Goal: Task Accomplishment & Management: Complete application form

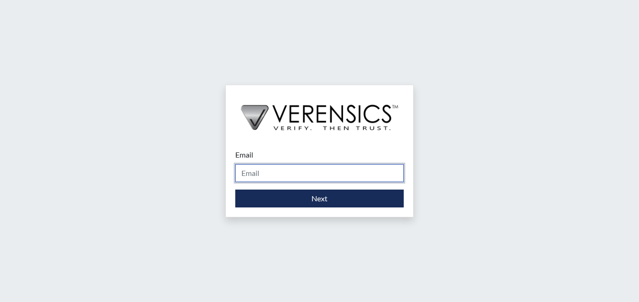
click at [308, 173] on input "Email" at bounding box center [319, 173] width 168 height 18
type input "[PERSON_NAME][EMAIL_ADDRESS][PERSON_NAME][DOMAIN_NAME]"
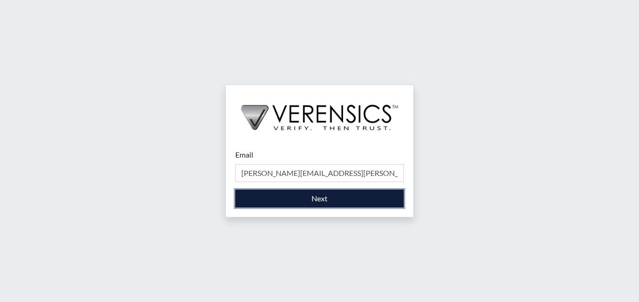
click at [325, 196] on button "Next" at bounding box center [319, 199] width 168 height 18
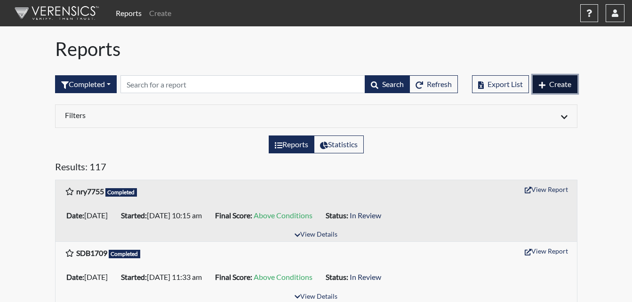
click at [565, 88] on span "Create" at bounding box center [560, 84] width 22 height 9
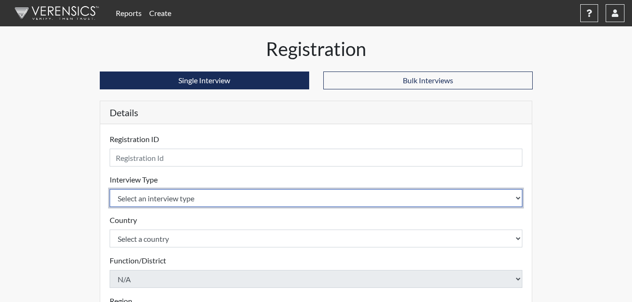
click at [213, 204] on select "Select an interview type Corrections Pre-Employment" at bounding box center [316, 198] width 413 height 18
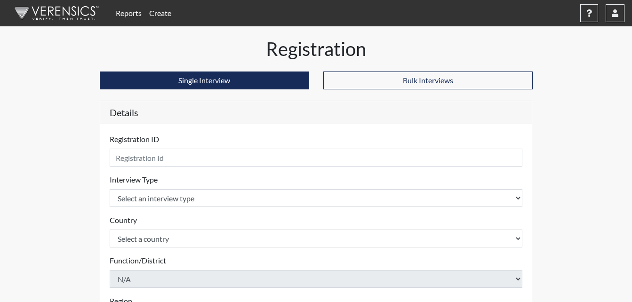
click at [185, 223] on div "Country Select a country [GEOGRAPHIC_DATA] [GEOGRAPHIC_DATA] Please select a co…" at bounding box center [316, 231] width 413 height 33
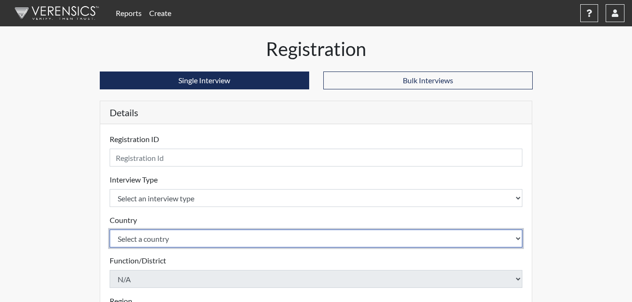
click at [173, 245] on select "Select a country [GEOGRAPHIC_DATA] [GEOGRAPHIC_DATA]" at bounding box center [316, 239] width 413 height 18
select select "united-states-of-[GEOGRAPHIC_DATA]"
click at [110, 230] on select "Select a country [GEOGRAPHIC_DATA] [GEOGRAPHIC_DATA]" at bounding box center [316, 239] width 413 height 18
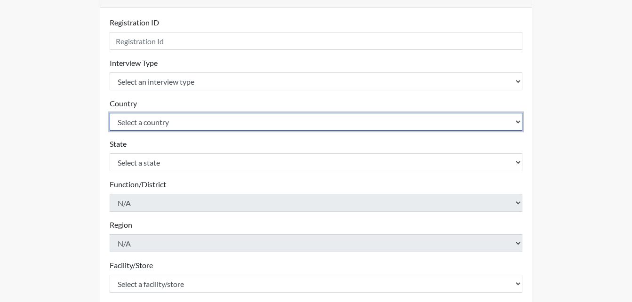
scroll to position [141, 0]
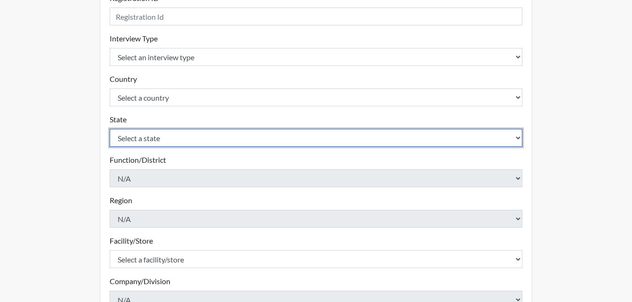
click at [166, 143] on select "Select a state [US_STATE] [US_STATE] [US_STATE] [US_STATE] [US_STATE] [US_STATE…" at bounding box center [316, 138] width 413 height 18
select select "GA"
click at [110, 129] on select "Select a state [US_STATE] [US_STATE] [US_STATE] [US_STATE] [US_STATE] [US_STATE…" at bounding box center [316, 138] width 413 height 18
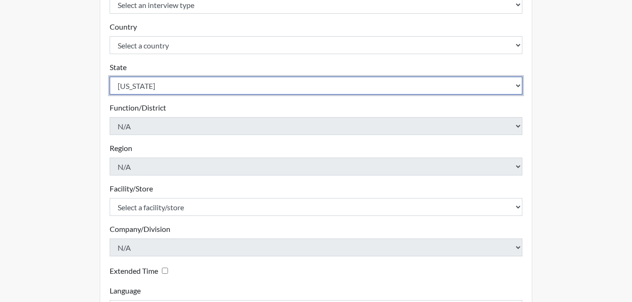
scroll to position [268, 0]
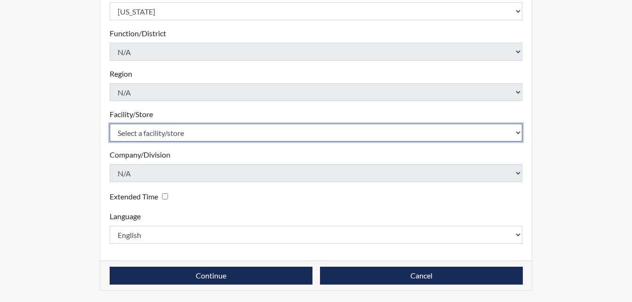
click at [164, 136] on select "Select a facility/store [PERSON_NAME] ITF [PERSON_NAME] PDC [PERSON_NAME]" at bounding box center [316, 133] width 413 height 18
select select "bcc861db-30ac-4530-8f11-93c8e4ad22de"
click at [110, 124] on select "Select a facility/store [PERSON_NAME] ITF [PERSON_NAME] PDC [PERSON_NAME]" at bounding box center [316, 133] width 413 height 18
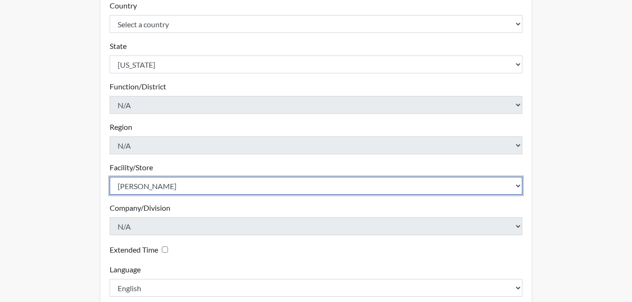
scroll to position [80, 0]
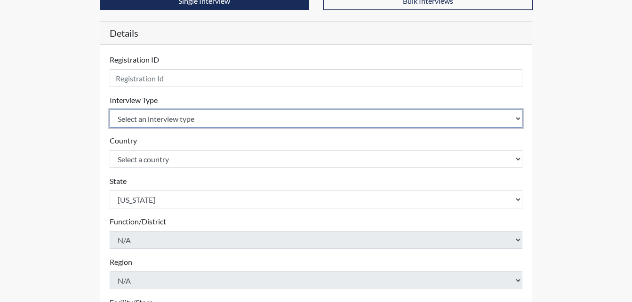
click at [175, 119] on select "Select an interview type Corrections Pre-Employment" at bounding box center [316, 119] width 413 height 18
select select "ff733e93-e1bf-11ea-9c9f-0eff0cf7eb8f"
click at [110, 110] on select "Select an interview type Corrections Pre-Employment" at bounding box center [316, 119] width 413 height 18
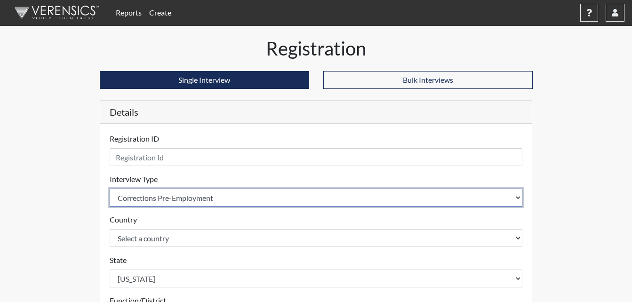
scroll to position [0, 0]
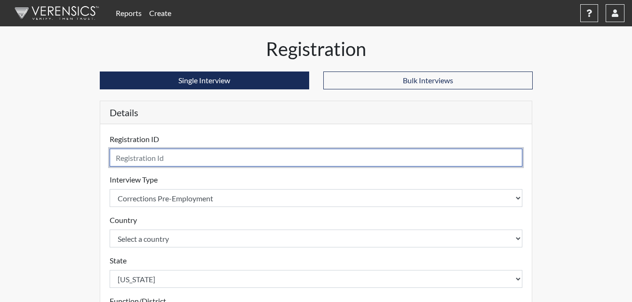
click at [168, 156] on input "text" at bounding box center [316, 158] width 413 height 18
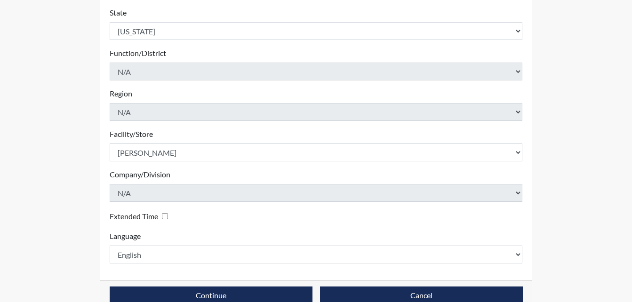
scroll to position [268, 0]
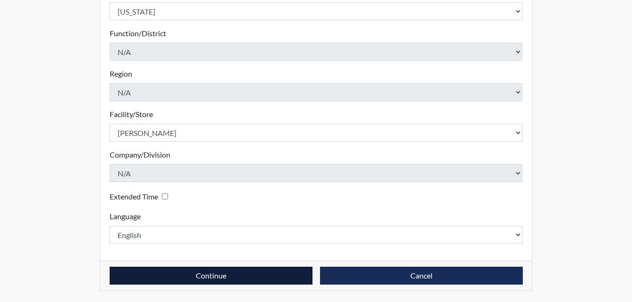
type input "kcc4760"
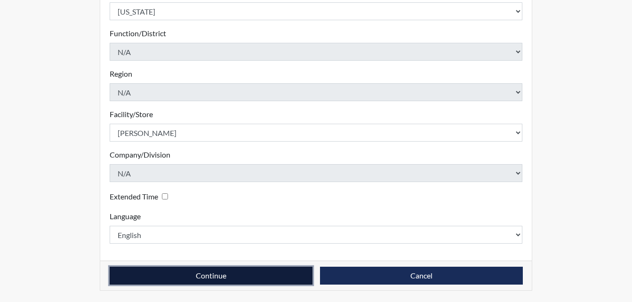
click at [256, 275] on button "Continue" at bounding box center [211, 276] width 203 height 18
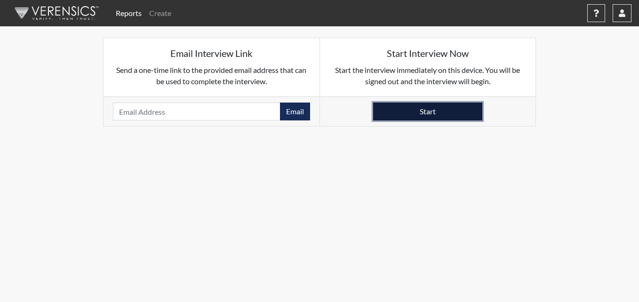
click at [400, 111] on button "Start" at bounding box center [427, 112] width 109 height 18
